Goal: Information Seeking & Learning: Find specific fact

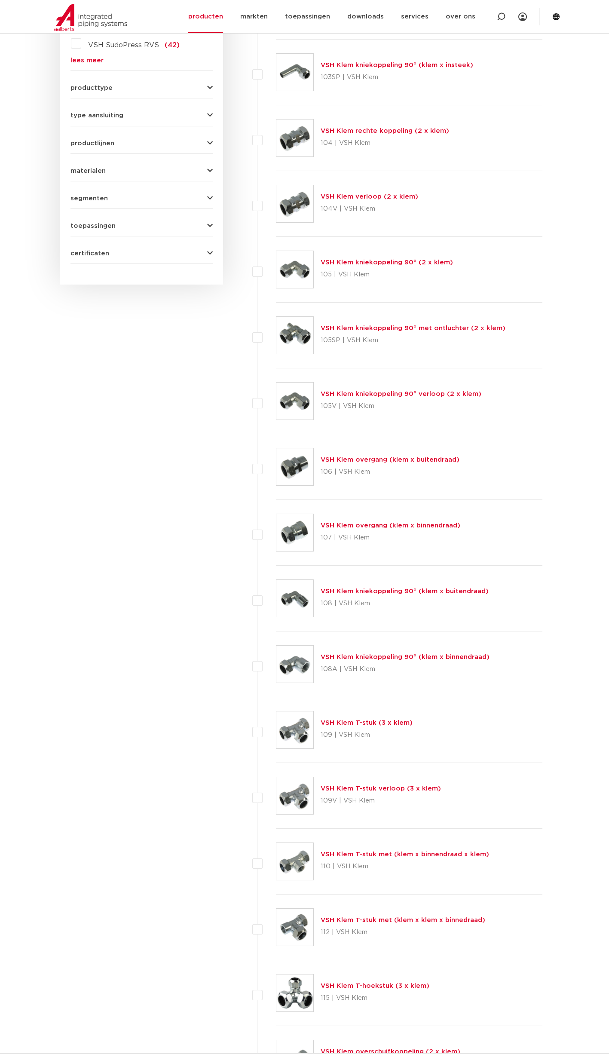
drag, startPoint x: 163, startPoint y: 418, endPoint x: 162, endPoint y: 402, distance: 15.5
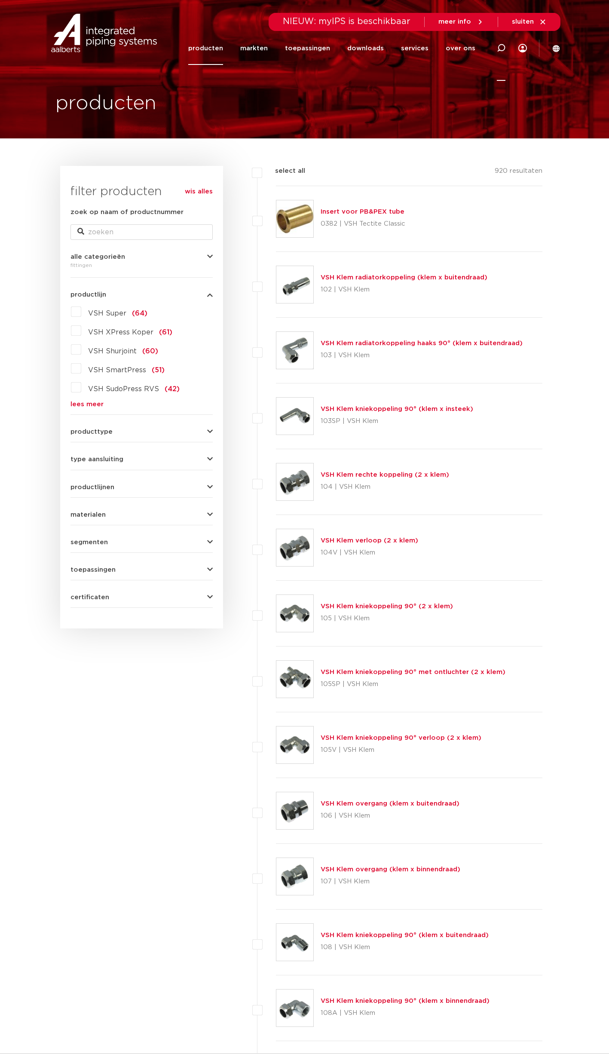
click at [498, 45] on icon at bounding box center [501, 48] width 9 height 9
type input "R2701"
click button "Zoeken" at bounding box center [0, 0] width 0 height 0
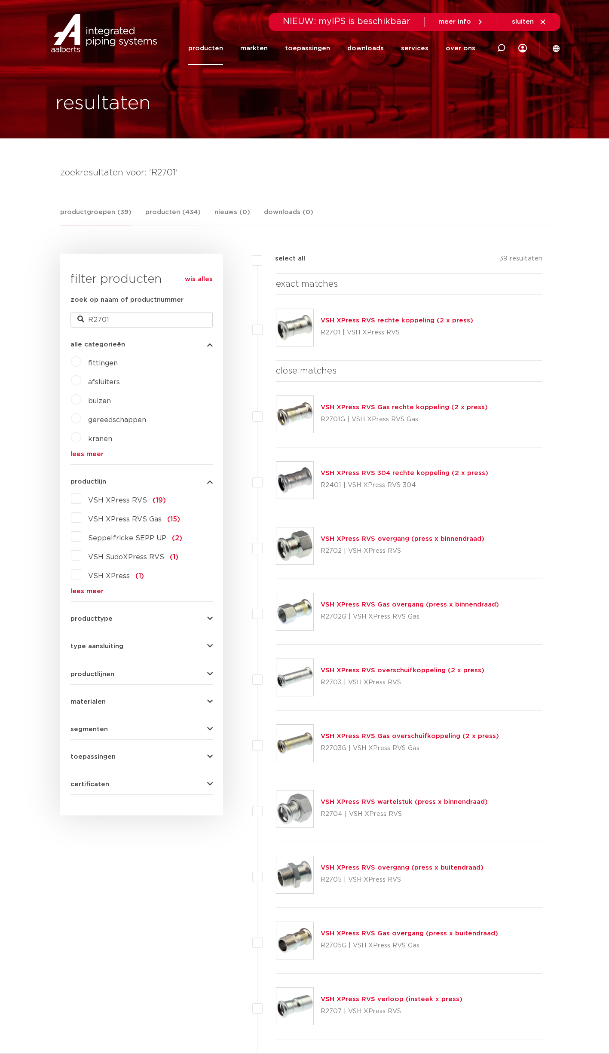
click at [412, 318] on link "VSH XPress RVS rechte koppeling (2 x press)" at bounding box center [397, 320] width 153 height 6
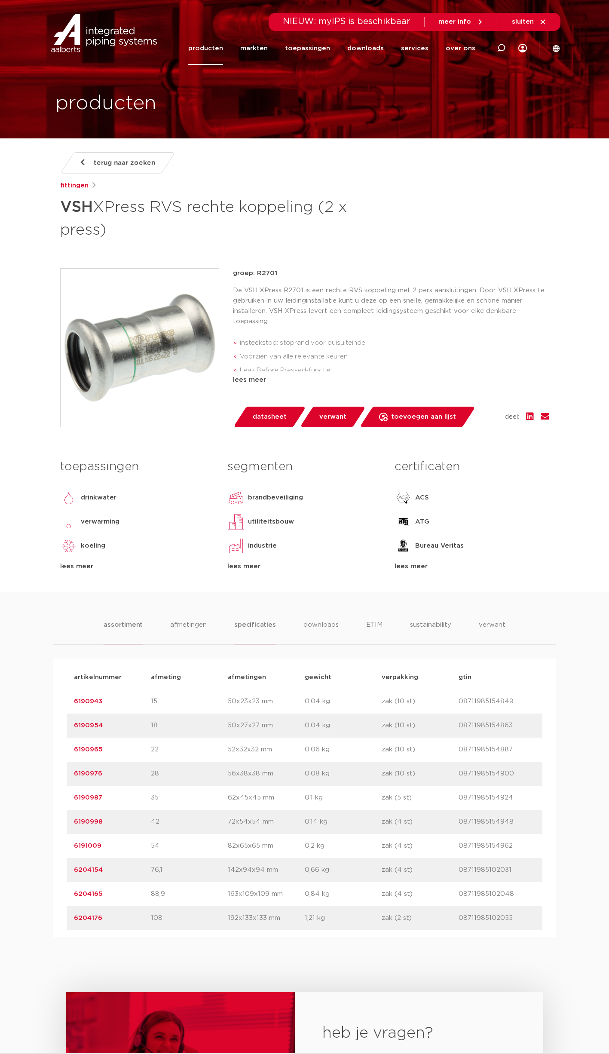
click at [251, 624] on li "specificaties" at bounding box center [254, 632] width 41 height 24
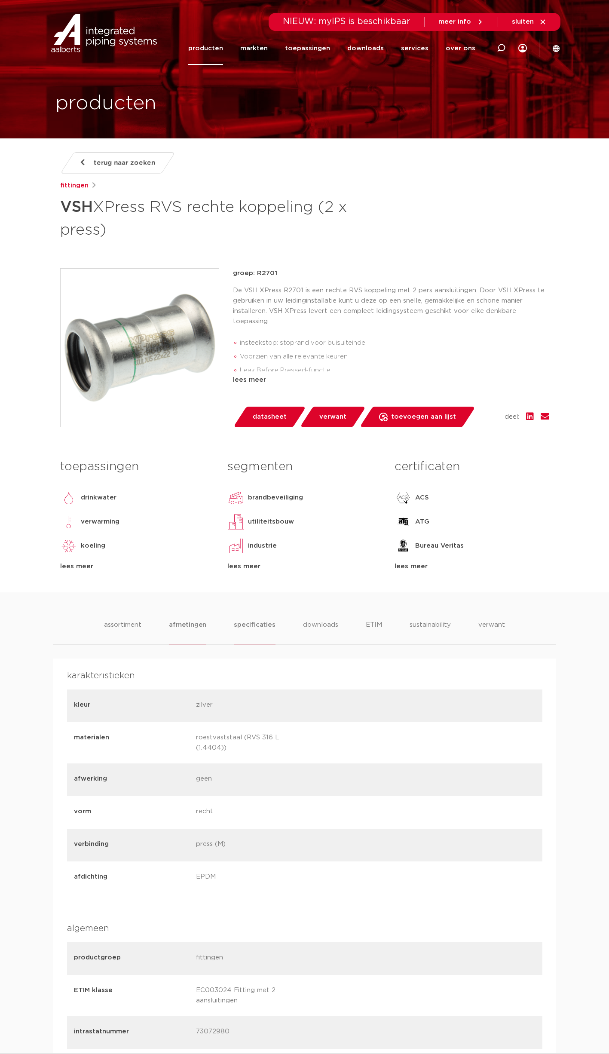
click at [201, 624] on li "afmetingen" at bounding box center [187, 632] width 37 height 24
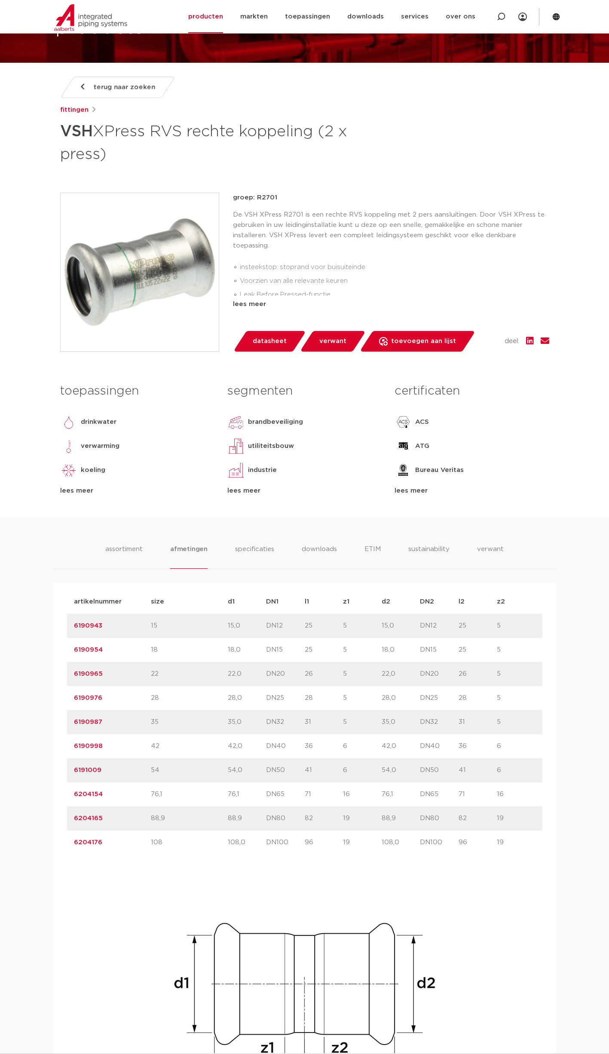
scroll to position [75, 0]
click at [421, 493] on div "lees meer" at bounding box center [472, 491] width 154 height 10
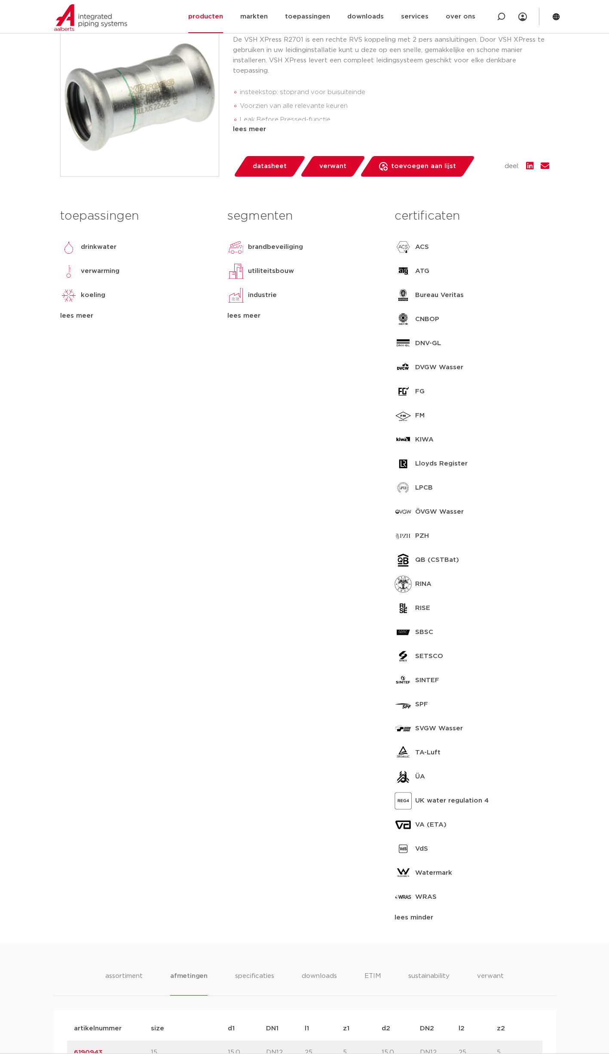
scroll to position [226, 0]
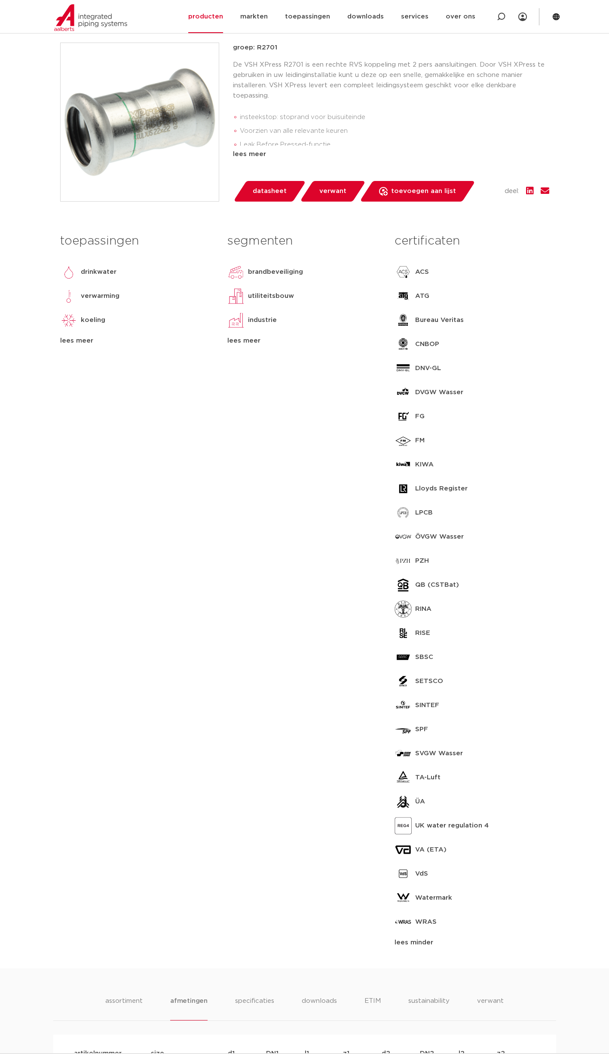
click at [72, 343] on div "lees meer" at bounding box center [137, 341] width 154 height 10
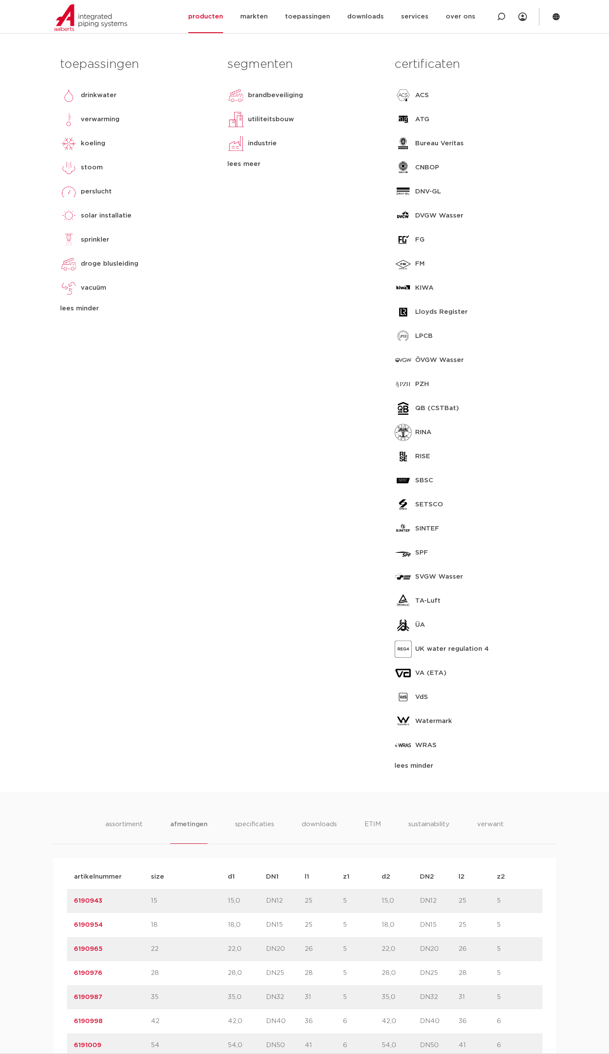
scroll to position [401, 0]
click at [207, 475] on div "toepassingen drinkwater verwarming koeling stoom perslucht solar installatie sp…" at bounding box center [137, 413] width 167 height 719
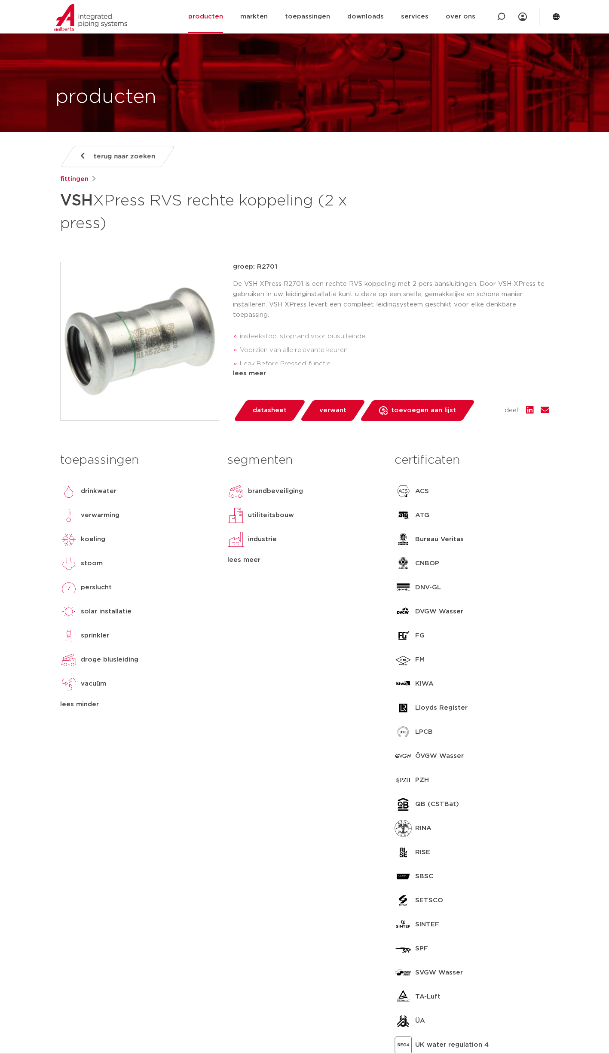
scroll to position [0, 0]
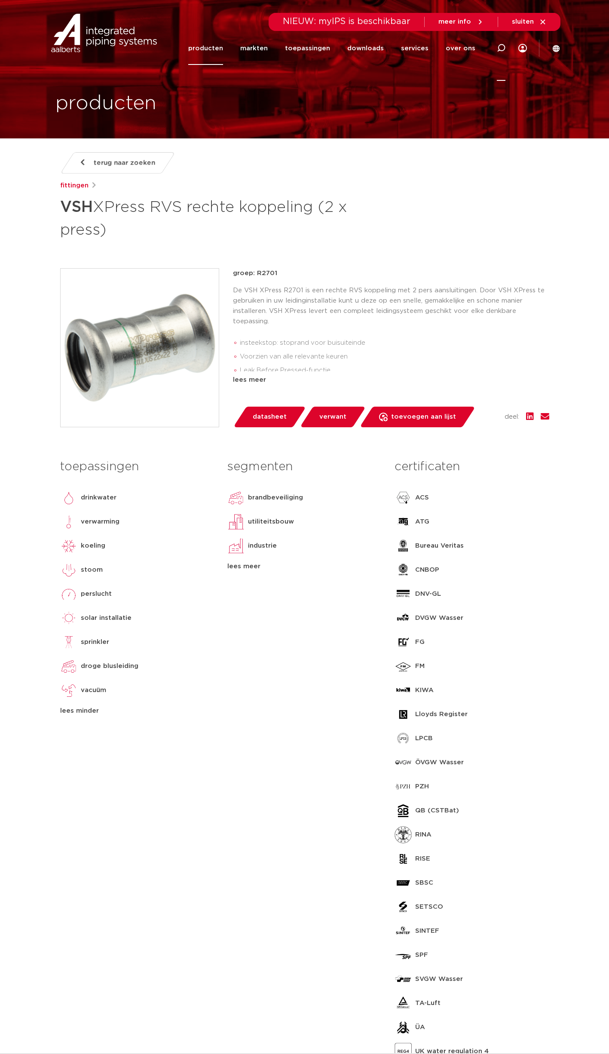
click at [503, 54] on div at bounding box center [501, 47] width 9 height 65
type input "R2704"
click button "Zoeken" at bounding box center [0, 0] width 0 height 0
